Goal: Information Seeking & Learning: Learn about a topic

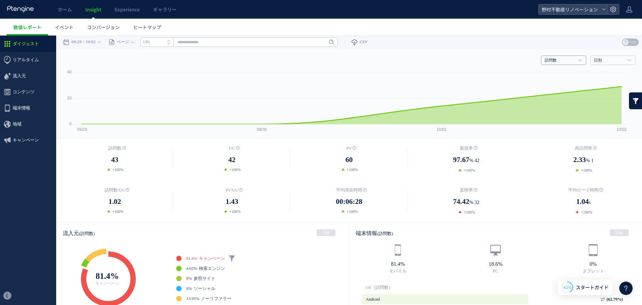
click at [575, 64] on h4 "訪問数" at bounding box center [563, 60] width 45 height 9
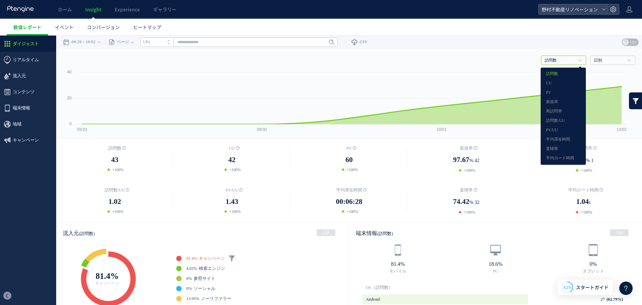
click at [505, 27] on ul "数値レポート イベント コンバージョン ヒートマップ" at bounding box center [324, 27] width 635 height 17
click at [506, 34] on ul "数値レポート イベント コンバージョン ヒートマップ" at bounding box center [324, 27] width 635 height 17
click at [503, 53] on div "訪問数 訪問数 [GEOGRAPHIC_DATA] PV 新規率 再訪問率 訪問数/UU PV/UU 平均滞在時間 直帰率 平均ロード時間 日別" at bounding box center [349, 59] width 572 height 20
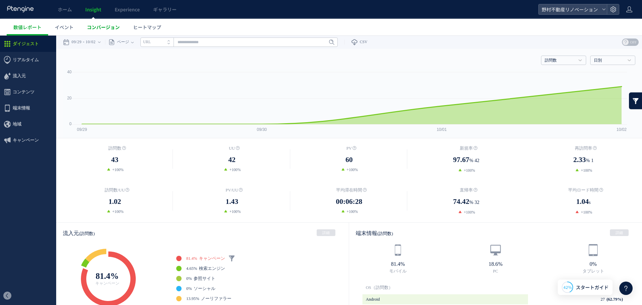
click at [91, 32] on link "コンバージョン" at bounding box center [103, 27] width 46 height 17
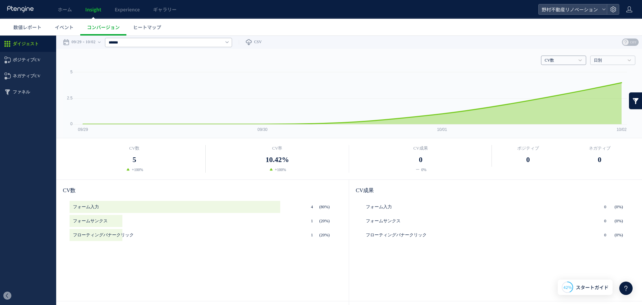
click at [550, 61] on link "CV数" at bounding box center [560, 61] width 30 height 6
click at [533, 41] on div "戻る デフォルト設定では本日のデータを表示しています。 カレンダーでご覧になりたい期間を指定することができます。 09/29 10/02 [DATE] [DA…" at bounding box center [349, 41] width 586 height 13
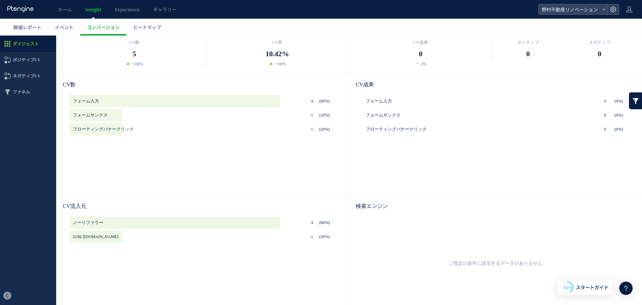
scroll to position [167, 0]
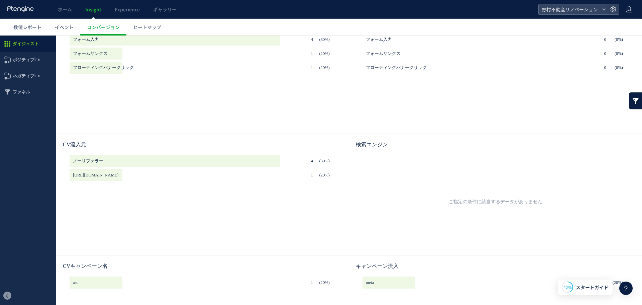
drag, startPoint x: 92, startPoint y: 188, endPoint x: 102, endPoint y: 190, distance: 10.5
click at [102, 190] on div "ノーリファラー (80%) 4 [URL][DOMAIN_NAME] (20%) 1" at bounding box center [203, 201] width 266 height 93
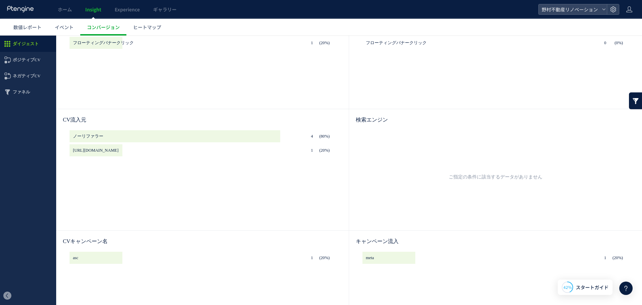
scroll to position [234, 0]
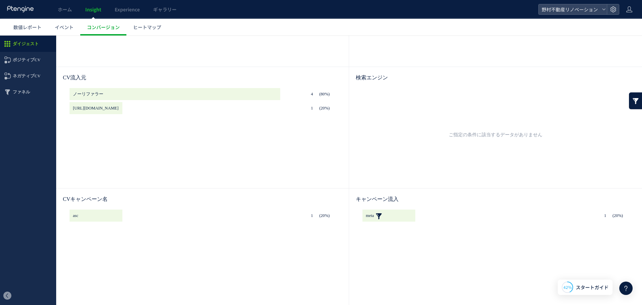
click at [380, 215] on link at bounding box center [379, 215] width 7 height 12
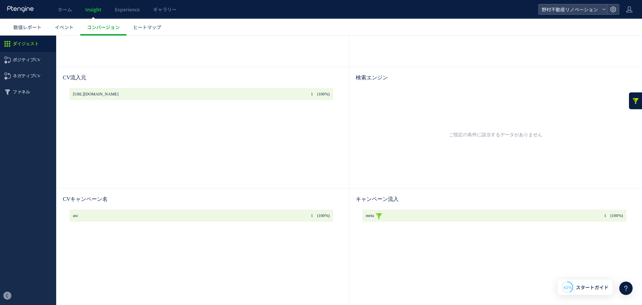
click at [380, 215] on link at bounding box center [379, 215] width 7 height 12
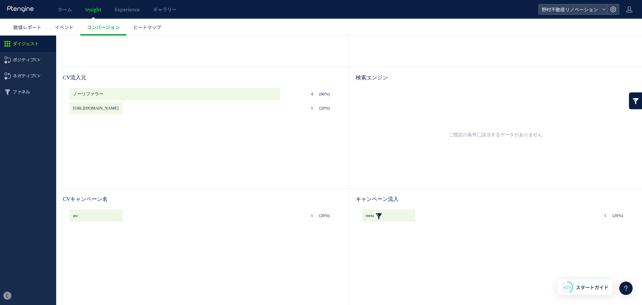
click at [380, 215] on link at bounding box center [379, 215] width 7 height 12
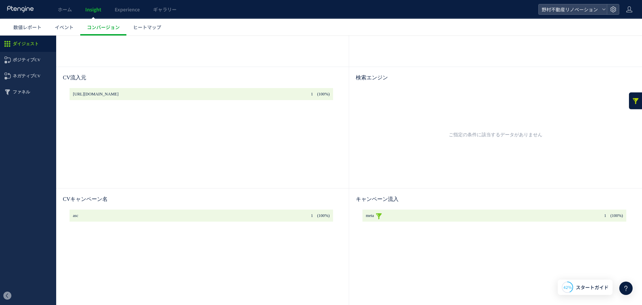
click at [380, 215] on link at bounding box center [379, 215] width 7 height 12
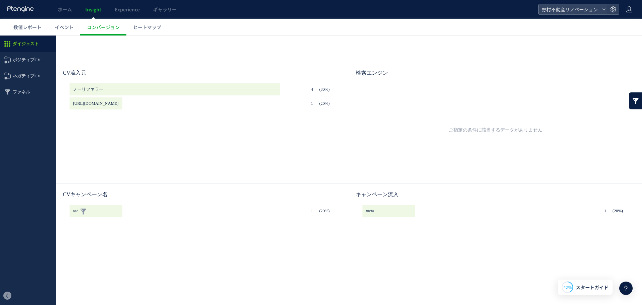
scroll to position [239, 0]
click at [9, 90] on use at bounding box center [7, 92] width 5 height 6
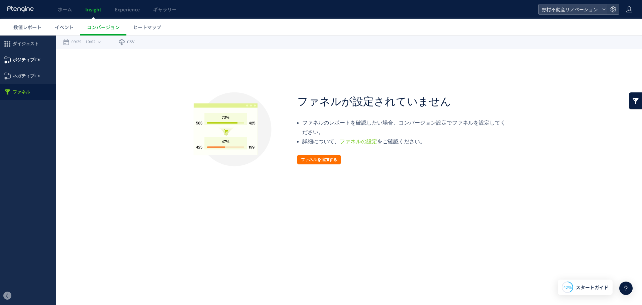
click at [24, 56] on span "ポジティブCV" at bounding box center [27, 60] width 28 height 16
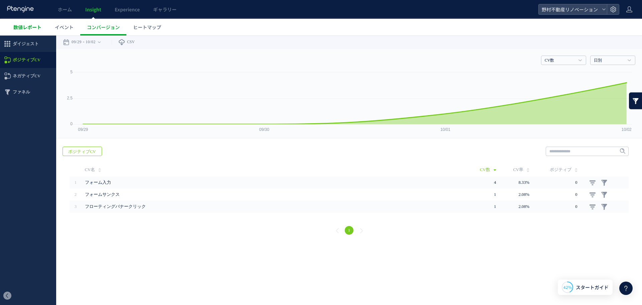
click at [35, 27] on span "数値レポート" at bounding box center [27, 27] width 28 height 7
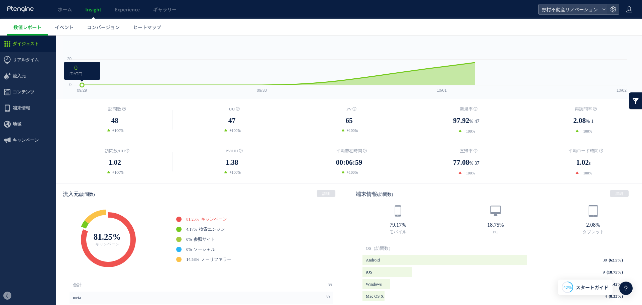
scroll to position [100, 0]
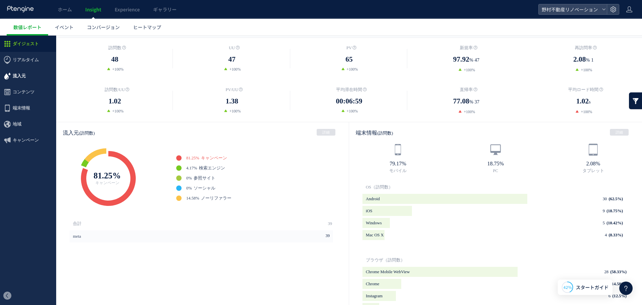
click at [42, 72] on span "流入元" at bounding box center [28, 76] width 56 height 16
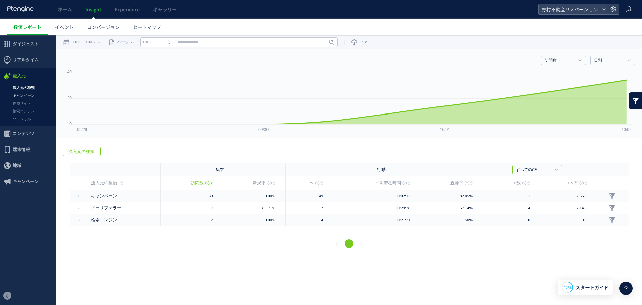
click at [18, 98] on link "キャンペーン" at bounding box center [28, 96] width 56 height 8
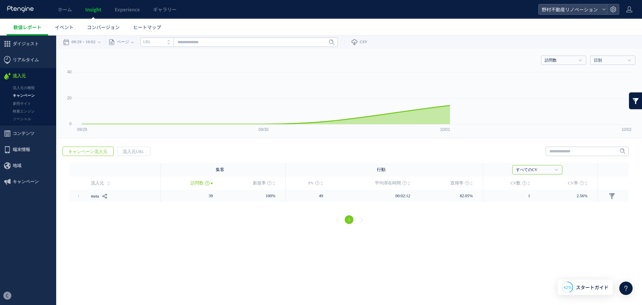
click at [17, 104] on link "参照サイト" at bounding box center [28, 104] width 56 height 8
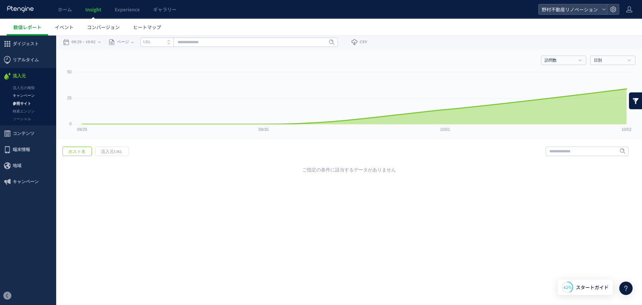
click at [27, 94] on link "キャンペーン" at bounding box center [28, 96] width 56 height 8
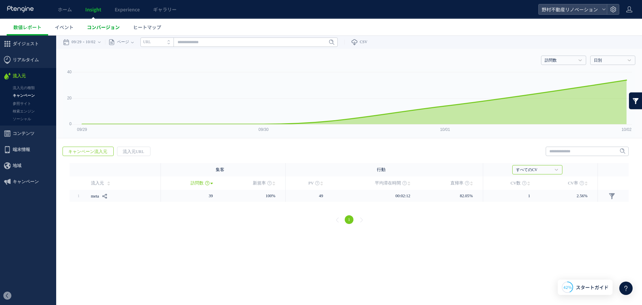
click at [112, 31] on link "コンバージョン" at bounding box center [103, 27] width 46 height 17
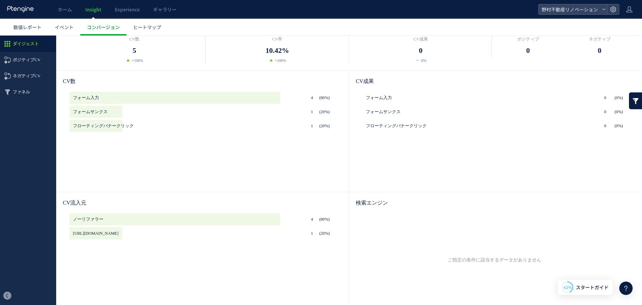
scroll to position [67, 0]
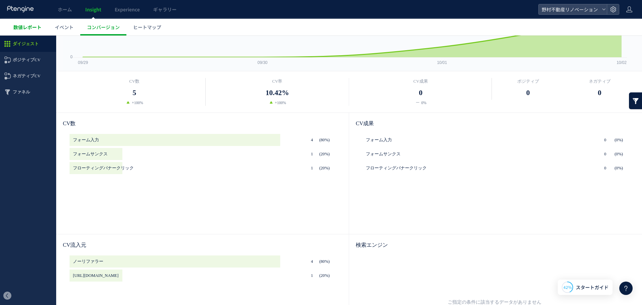
click at [26, 30] on span "数値レポート" at bounding box center [27, 27] width 28 height 7
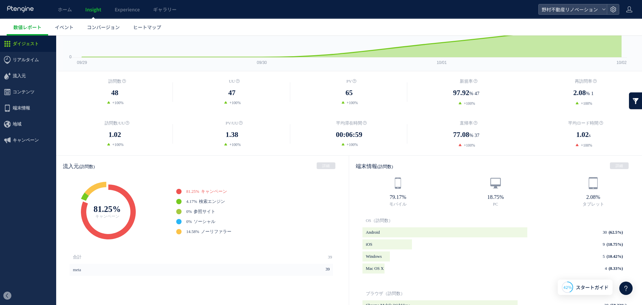
click at [38, 39] on span "ダイジェスト" at bounding box center [28, 44] width 56 height 16
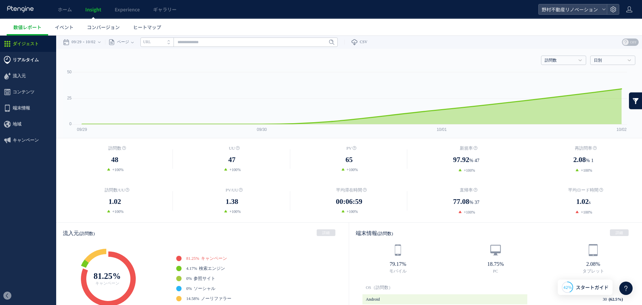
click at [33, 61] on span "リアルタイム" at bounding box center [26, 60] width 26 height 16
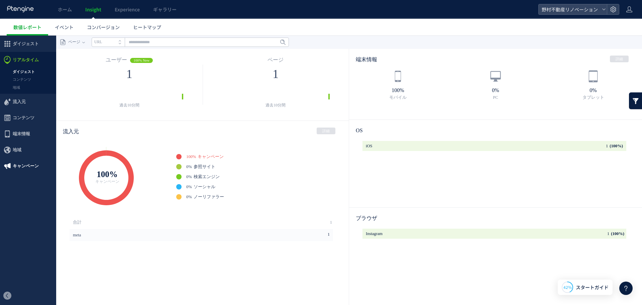
click at [26, 170] on span "キャンペーン" at bounding box center [26, 166] width 26 height 16
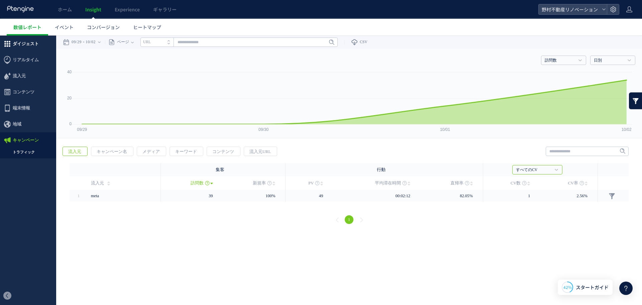
click at [38, 49] on span "ダイジェスト" at bounding box center [26, 44] width 26 height 16
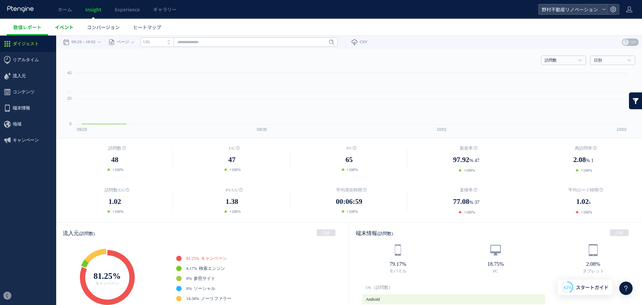
click at [63, 27] on span "イベント" at bounding box center [64, 27] width 19 height 7
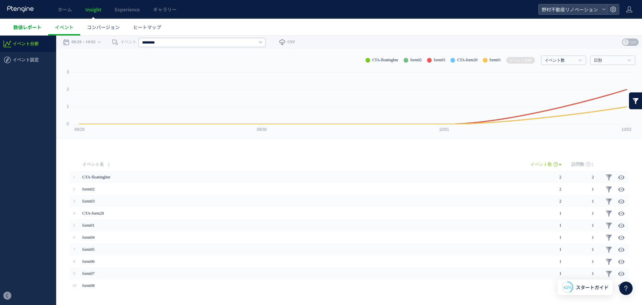
click at [29, 31] on link "数値レポート" at bounding box center [27, 27] width 41 height 17
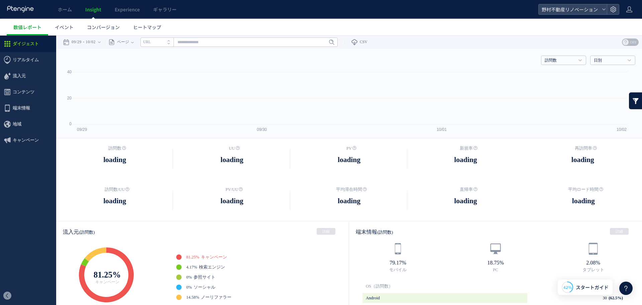
click at [69, 9] on div at bounding box center [321, 152] width 642 height 305
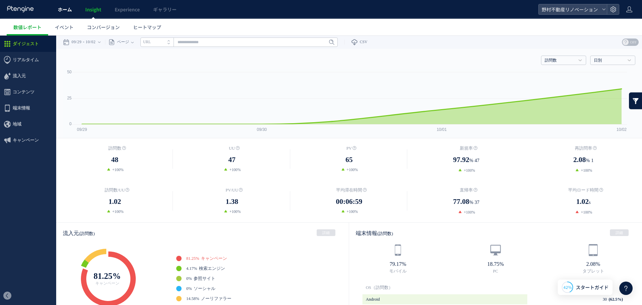
click at [67, 13] on link "ホーム" at bounding box center [64, 9] width 27 height 19
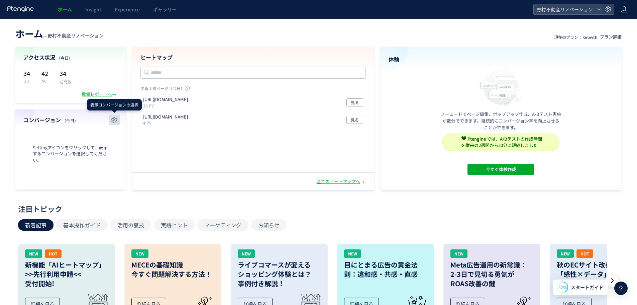
click at [113, 121] on icon "button" at bounding box center [114, 120] width 8 height 8
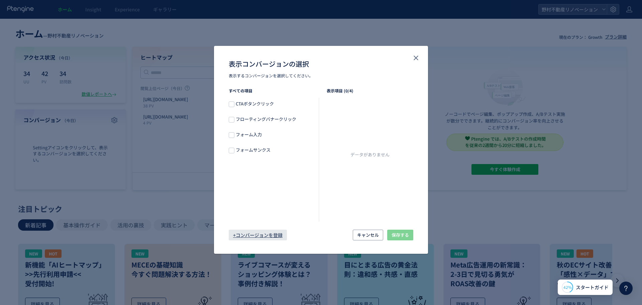
click at [274, 234] on span "+コンバージョンを登録" at bounding box center [257, 234] width 49 height 11
click at [420, 58] on button "close" at bounding box center [416, 58] width 11 height 11
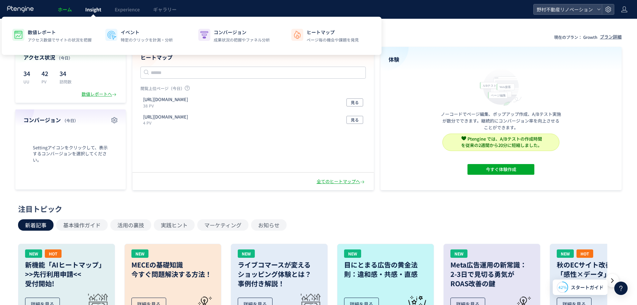
click at [91, 10] on span "Insight" at bounding box center [93, 9] width 16 height 7
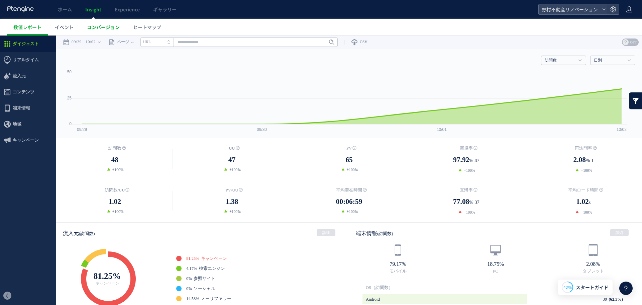
click at [114, 29] on span "コンバージョン" at bounding box center [103, 27] width 33 height 7
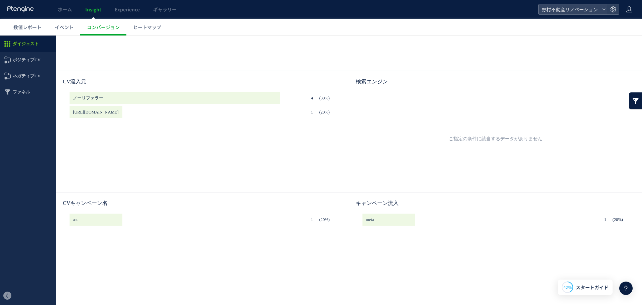
scroll to position [239, 0]
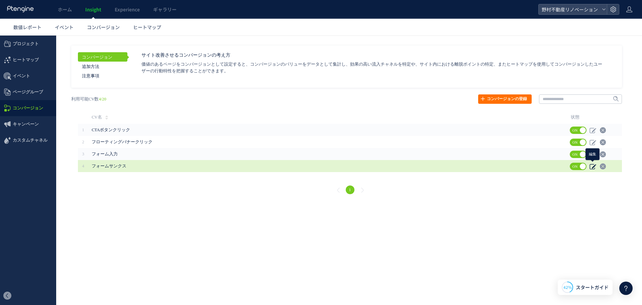
click at [592, 166] on icon at bounding box center [593, 166] width 7 height 7
type input "********"
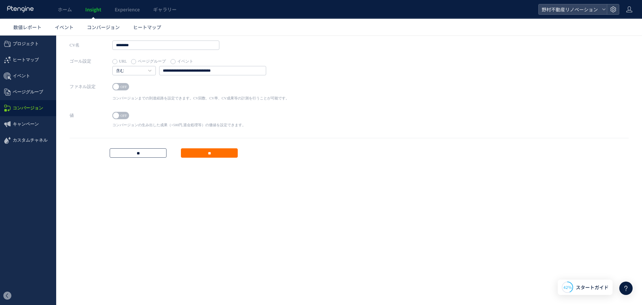
click at [149, 155] on input "**" at bounding box center [138, 152] width 57 height 9
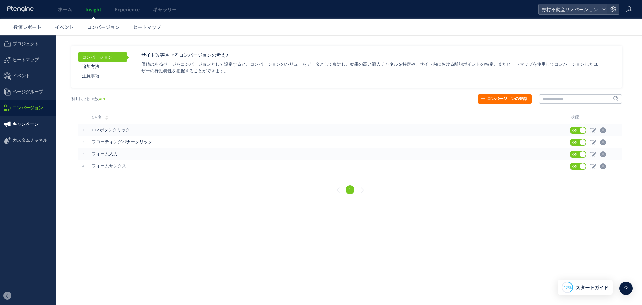
click at [30, 120] on span "キャンペーン" at bounding box center [26, 124] width 26 height 16
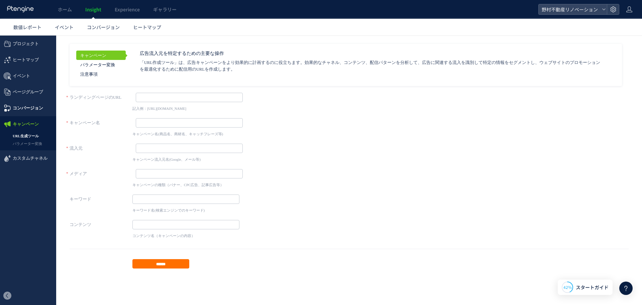
click at [33, 113] on span "コンバージョン" at bounding box center [28, 108] width 30 height 16
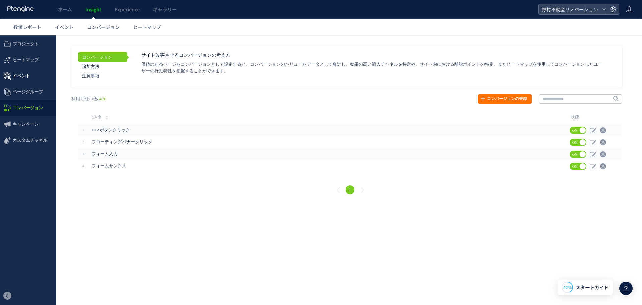
click at [32, 69] on span "イベント" at bounding box center [28, 76] width 56 height 16
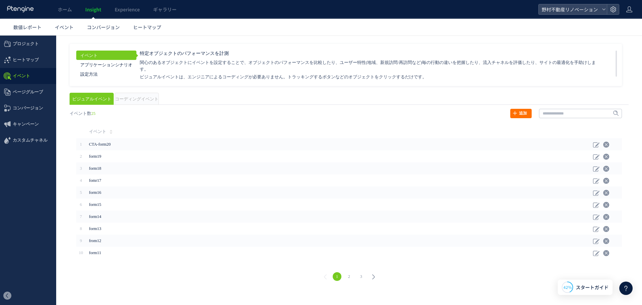
click at [32, 72] on span "イベント" at bounding box center [28, 76] width 56 height 16
click at [127, 25] on link "ヒートマップ" at bounding box center [146, 27] width 41 height 17
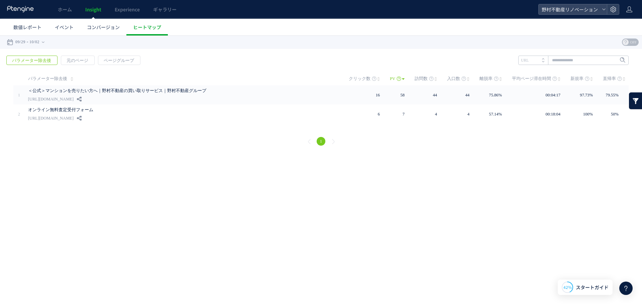
click at [110, 24] on div at bounding box center [321, 152] width 642 height 305
click at [108, 27] on span "コンバージョン" at bounding box center [103, 27] width 33 height 7
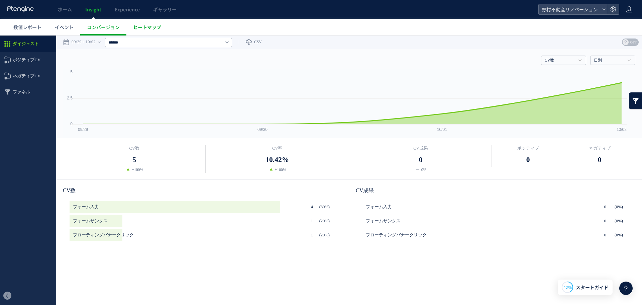
click at [161, 28] on span "ヒートマップ" at bounding box center [147, 27] width 28 height 7
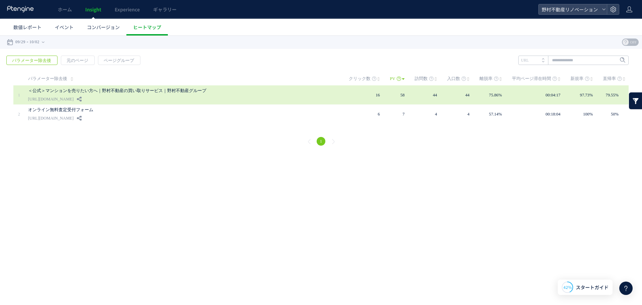
click at [91, 89] on link "＜公式＞マンションを売りたい方へ｜野村不動産の買い取りサービス｜野村不動産グループ" at bounding box center [182, 91] width 308 height 8
